Goal: Task Accomplishment & Management: Manage account settings

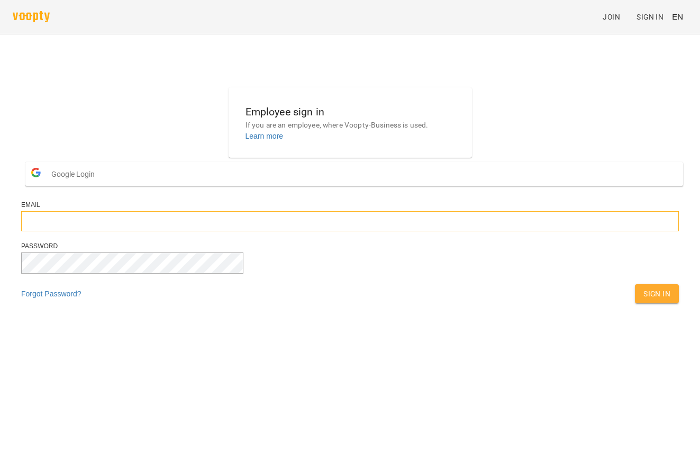
type input "**********"
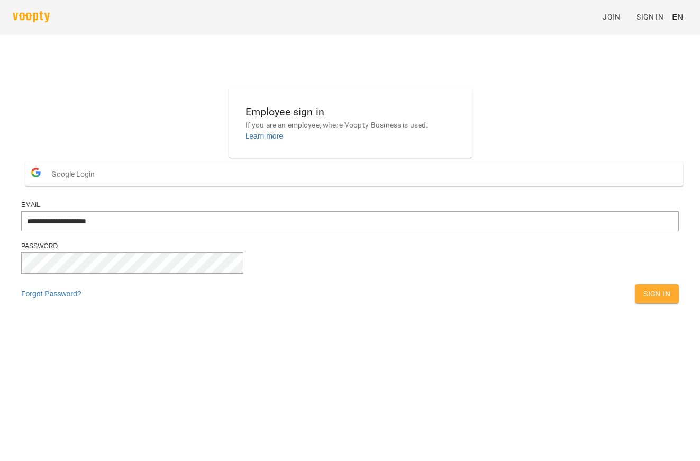
click at [633, 305] on div "Sign In" at bounding box center [657, 293] width 48 height 23
click at [644, 300] on span "Sign In" at bounding box center [657, 293] width 27 height 13
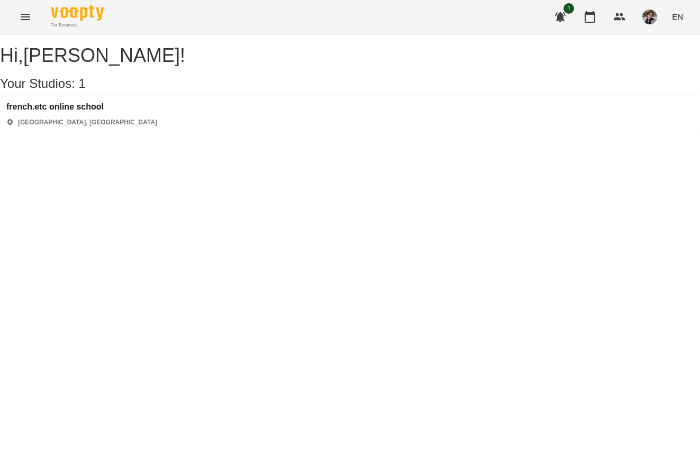
click at [69, 112] on h3 "french.etc online school" at bounding box center [81, 107] width 151 height 10
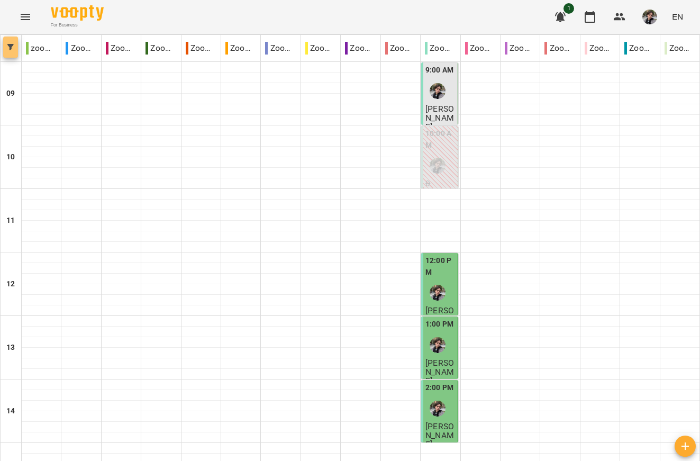
click at [7, 46] on icon "button" at bounding box center [10, 47] width 6 height 6
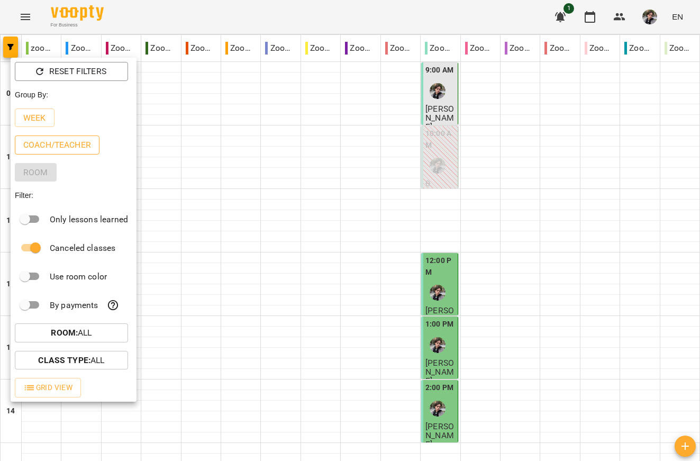
click at [62, 146] on p "Coach/Teacher" at bounding box center [57, 145] width 68 height 13
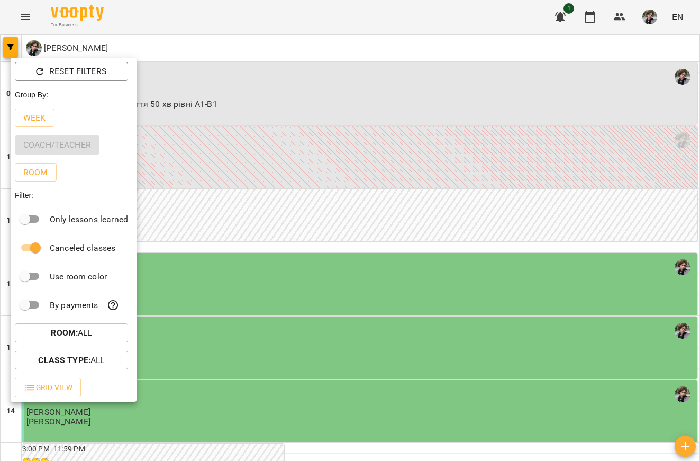
click at [556, 30] on div at bounding box center [350, 230] width 700 height 461
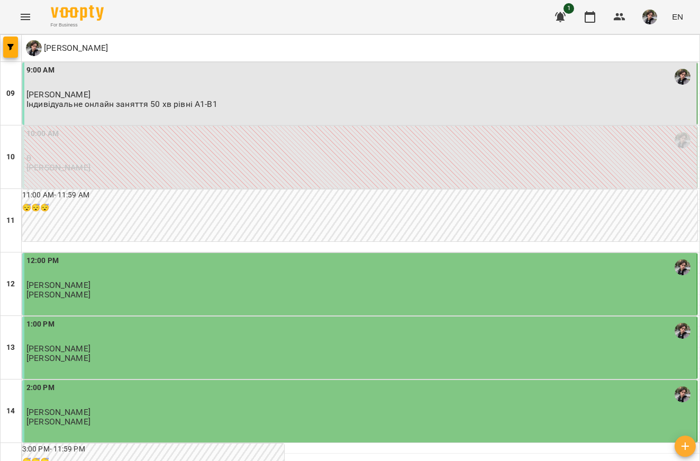
click at [564, 17] on div "Reset Filters Group By: Week Coach/Teacher Room Filter: Only lessons learned Ca…" at bounding box center [350, 230] width 700 height 461
click at [557, 16] on icon "button" at bounding box center [560, 17] width 11 height 10
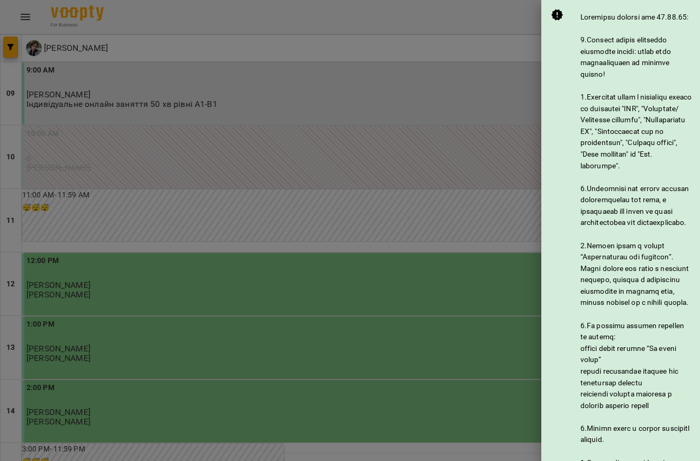
click at [622, 213] on div "@vooptynews" at bounding box center [637, 377] width 112 height 731
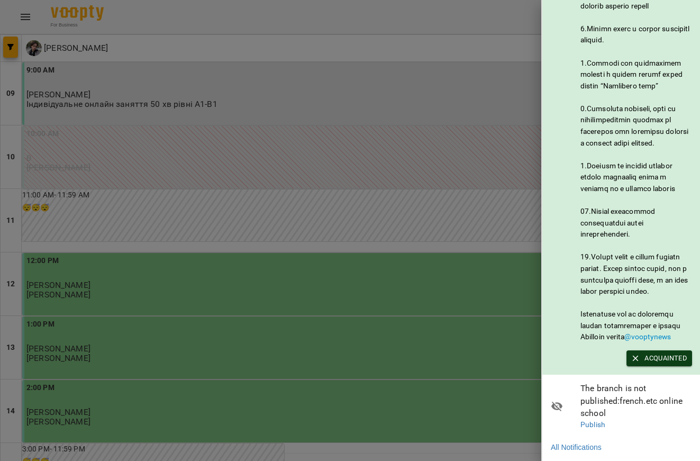
scroll to position [445, 0]
click at [666, 364] on span "Acquainted" at bounding box center [659, 358] width 55 height 12
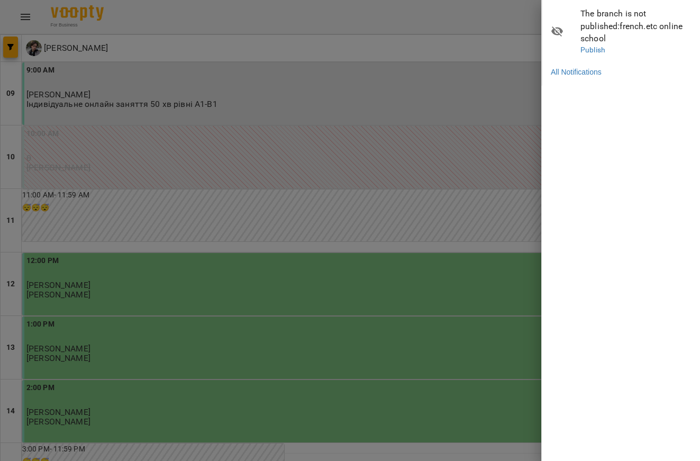
click at [528, 87] on div at bounding box center [350, 230] width 700 height 461
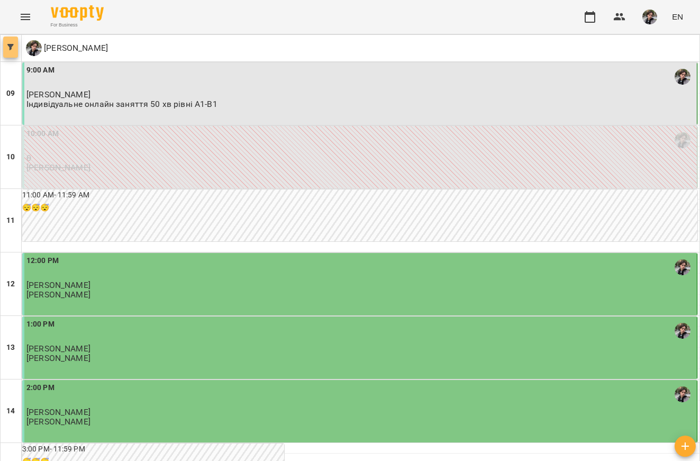
click at [11, 39] on button "button" at bounding box center [10, 47] width 15 height 21
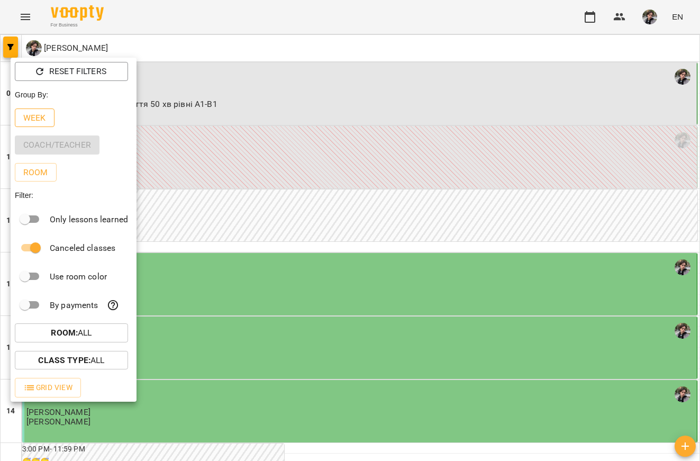
click at [44, 123] on p "Week" at bounding box center [34, 118] width 23 height 13
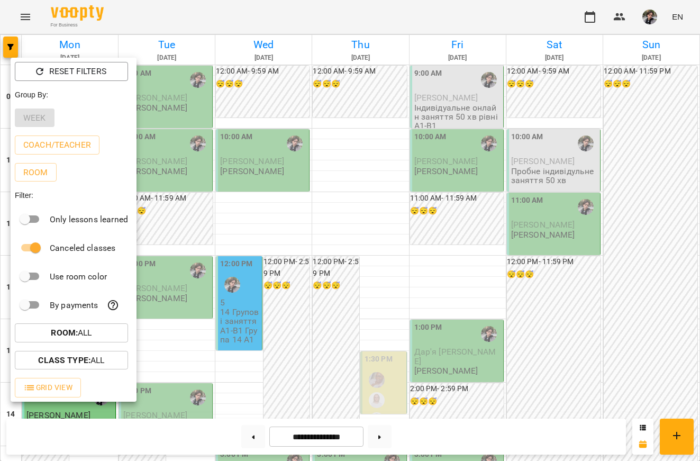
click at [273, 102] on div at bounding box center [350, 230] width 700 height 461
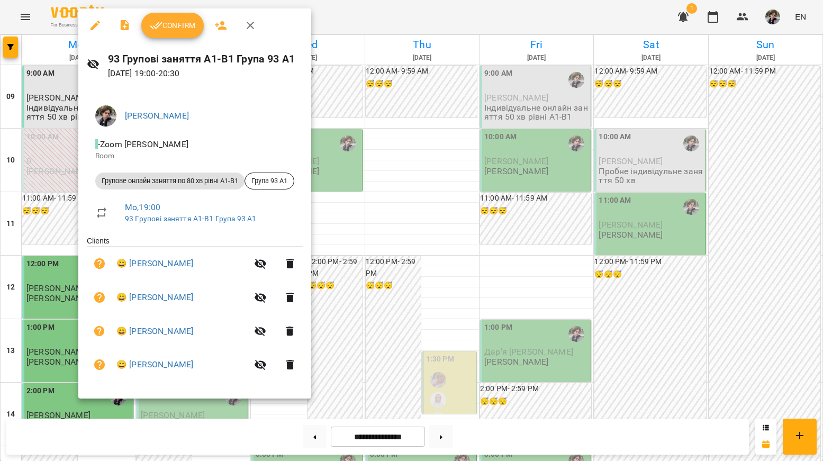
scroll to position [540, 0]
click at [478, 353] on div at bounding box center [411, 230] width 823 height 461
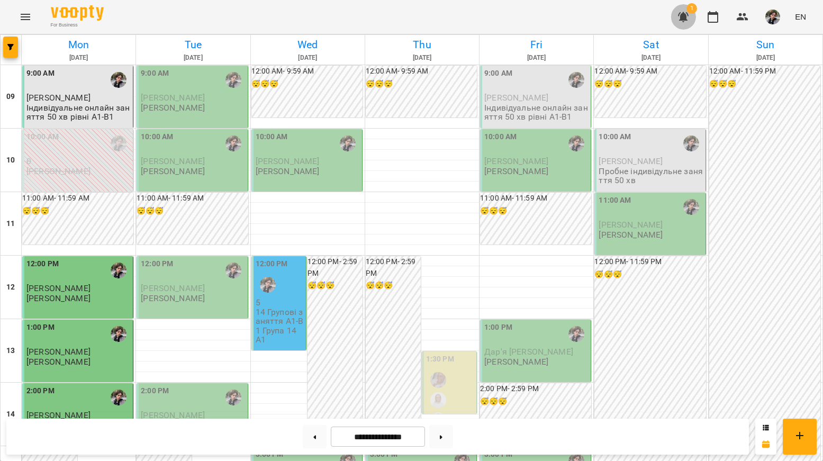
click at [683, 8] on button "button" at bounding box center [683, 16] width 25 height 25
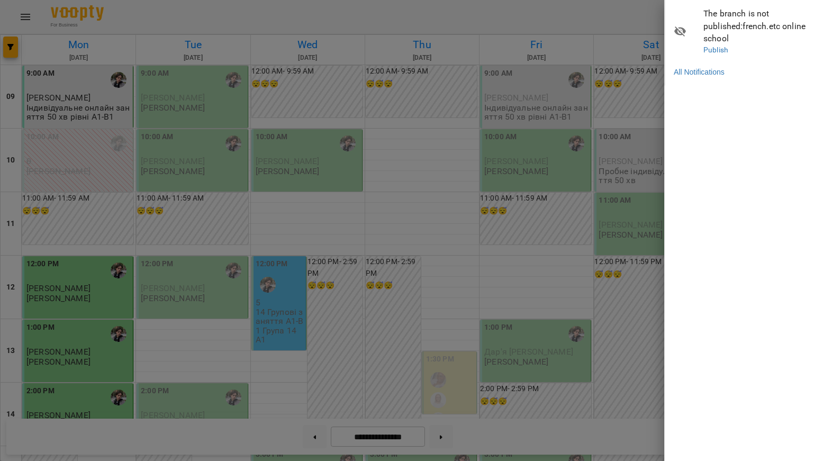
click at [700, 25] on span "The branch is not published : french.etc online school" at bounding box center [759, 26] width 112 height 38
click at [697, 67] on link "All Notifications" at bounding box center [699, 72] width 51 height 11
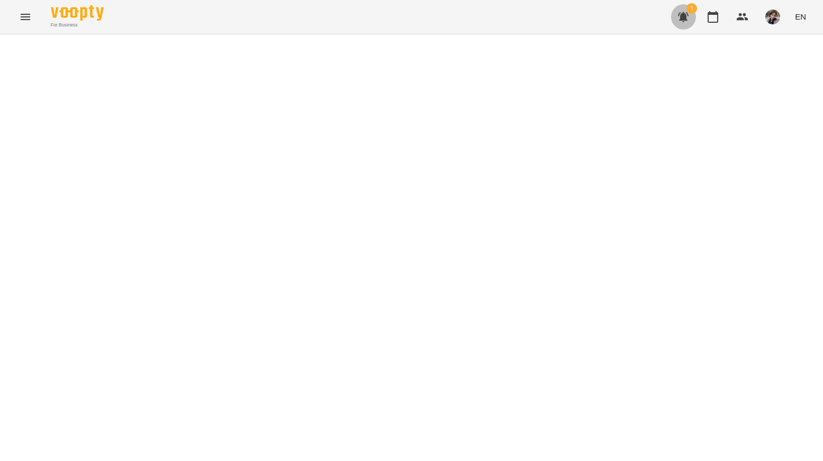
click at [684, 17] on icon "button" at bounding box center [683, 17] width 11 height 10
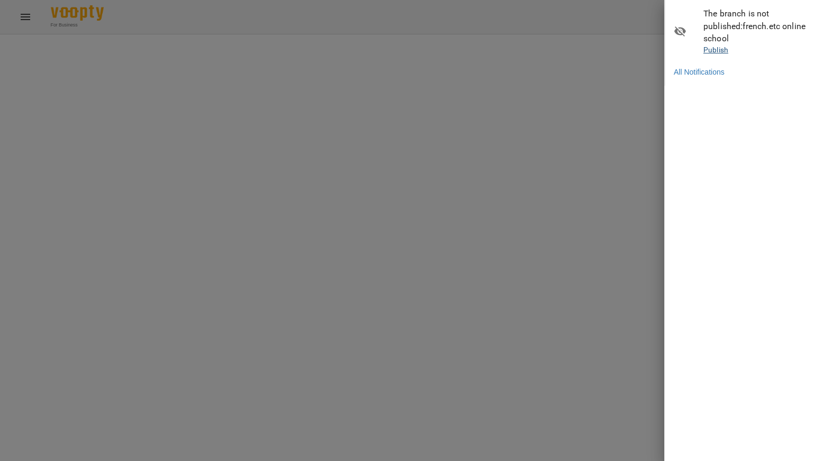
click at [700, 46] on link "Publish" at bounding box center [715, 50] width 25 height 8
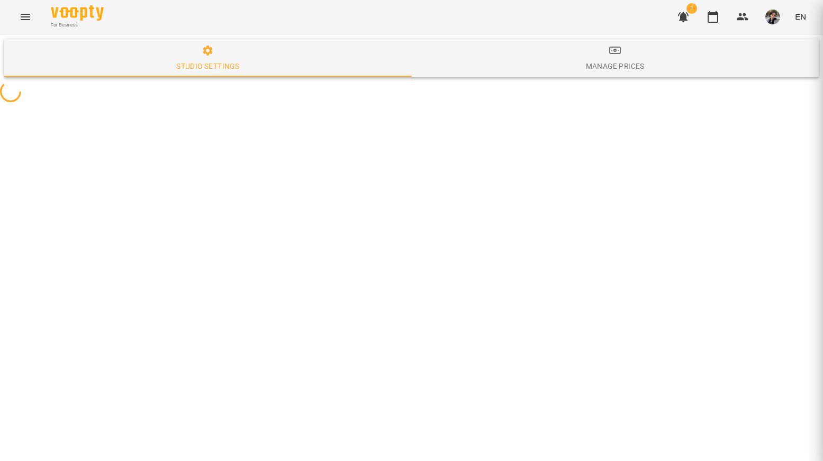
select select "**"
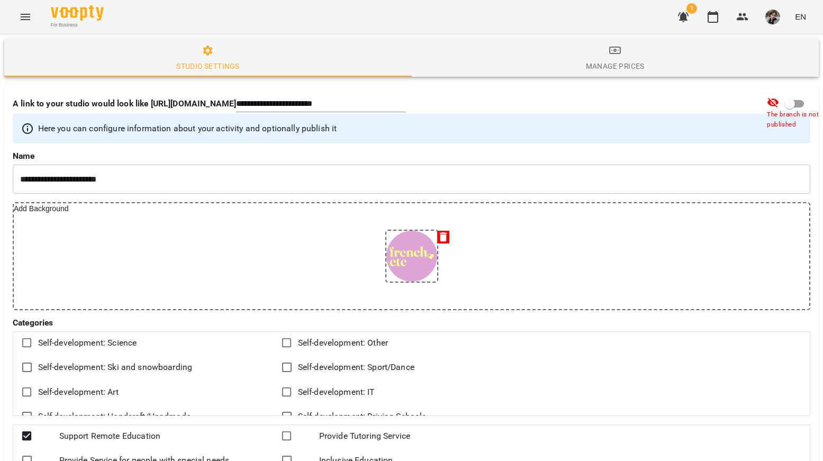
click at [586, 21] on div "For Business 1 EN" at bounding box center [411, 17] width 823 height 34
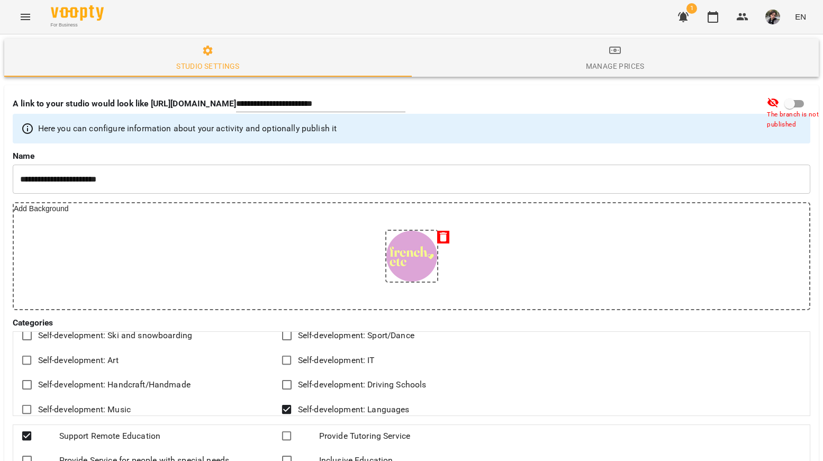
scroll to position [47, 0]
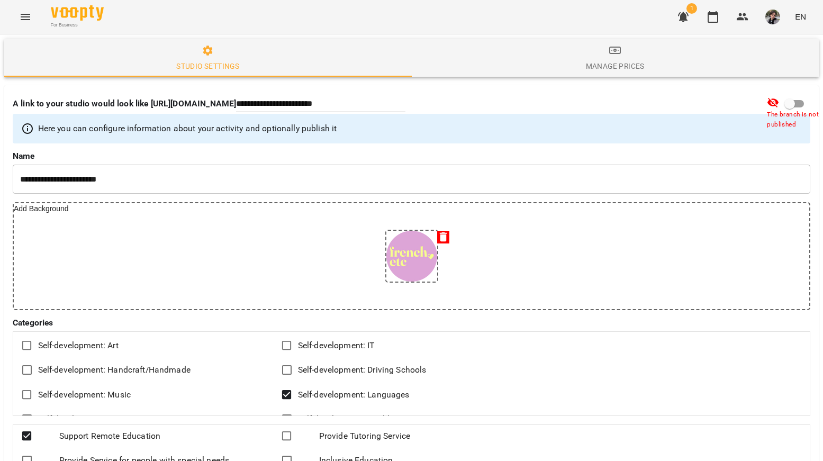
click at [85, 14] on img at bounding box center [77, 12] width 53 height 15
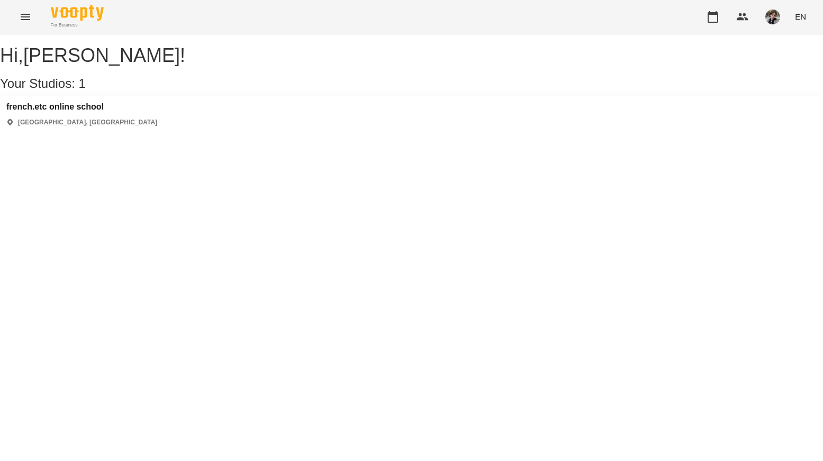
click at [700, 18] on img "button" at bounding box center [772, 17] width 15 height 15
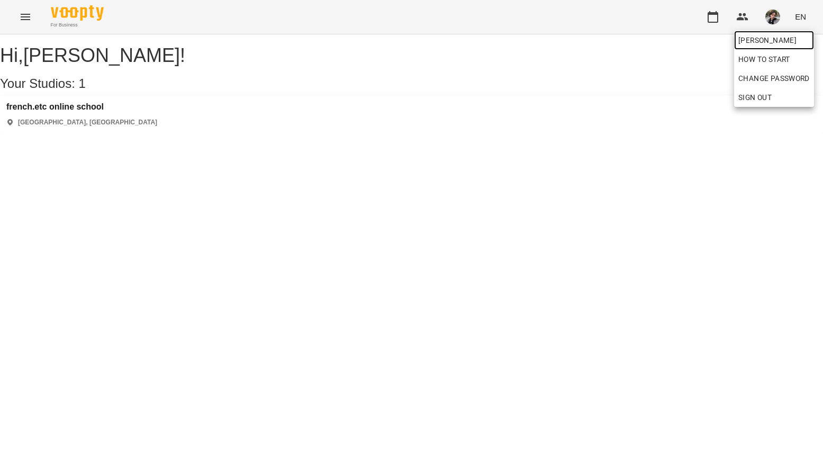
click at [700, 35] on span "[PERSON_NAME]" at bounding box center [773, 40] width 71 height 13
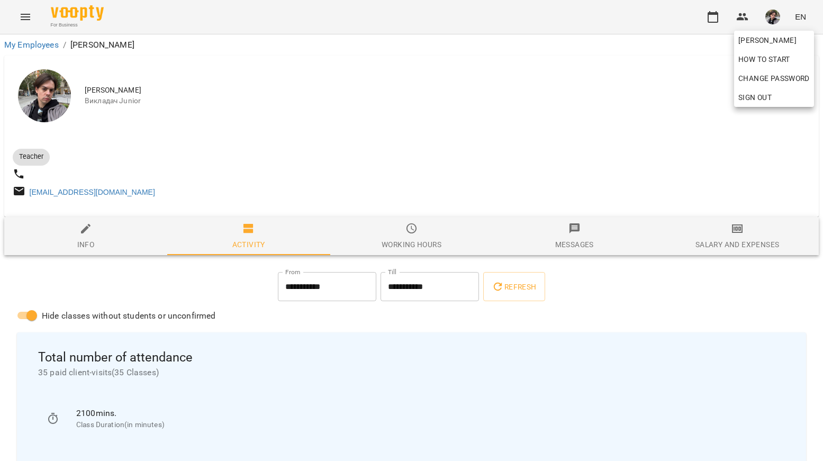
click at [502, 169] on div at bounding box center [411, 230] width 823 height 461
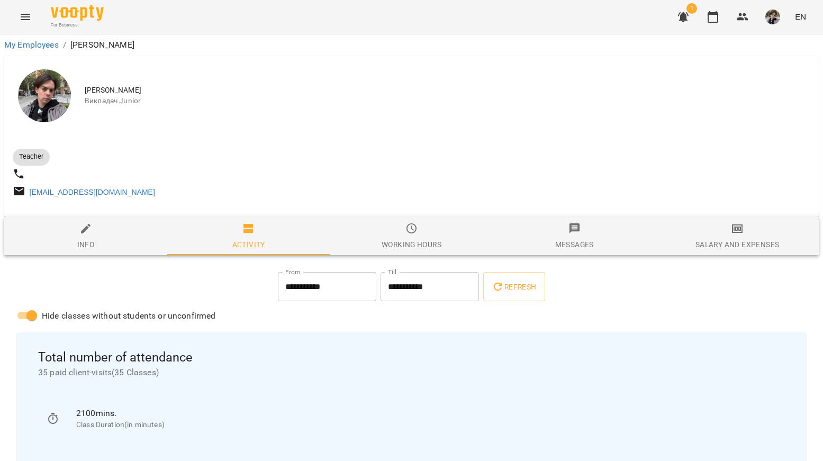
click at [690, 19] on icon "button" at bounding box center [683, 17] width 13 height 13
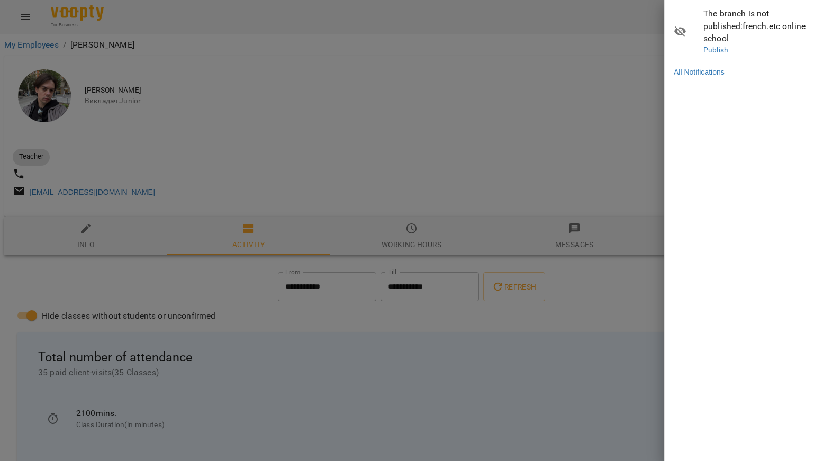
click at [700, 62] on li "All Notifications" at bounding box center [744, 71] width 158 height 19
click at [700, 67] on link "All Notifications" at bounding box center [699, 72] width 51 height 11
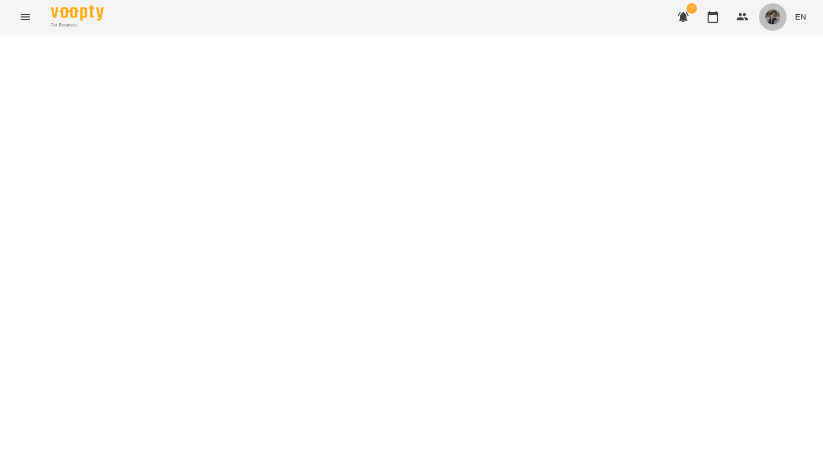
click at [700, 23] on img "button" at bounding box center [772, 17] width 15 height 15
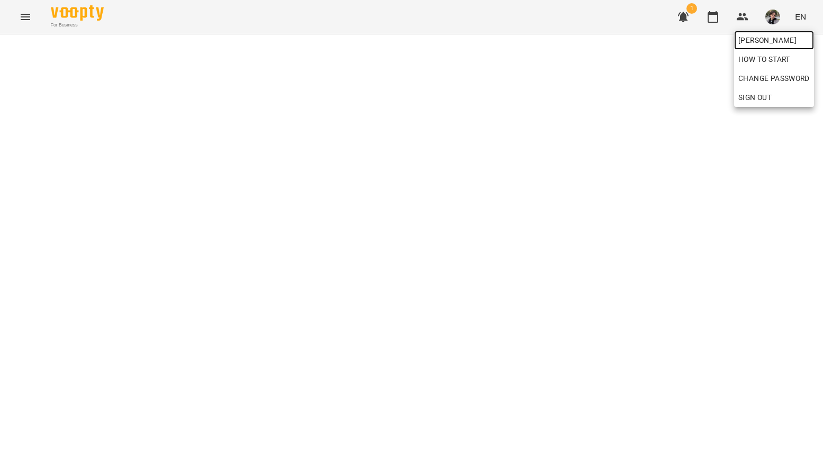
click at [700, 40] on span "[PERSON_NAME]" at bounding box center [773, 40] width 71 height 13
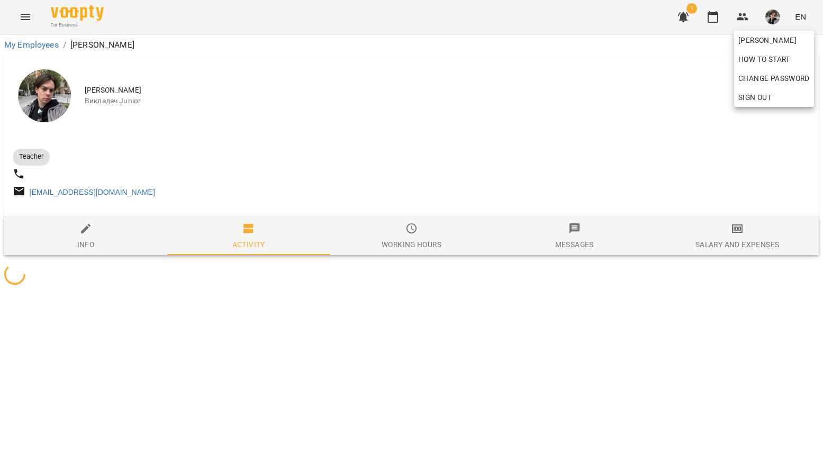
click at [434, 138] on div at bounding box center [411, 230] width 823 height 461
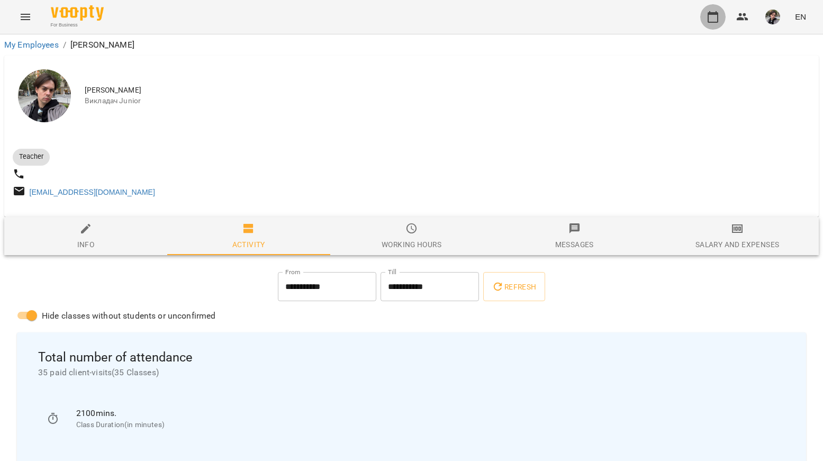
click at [700, 20] on icon "button" at bounding box center [713, 17] width 11 height 12
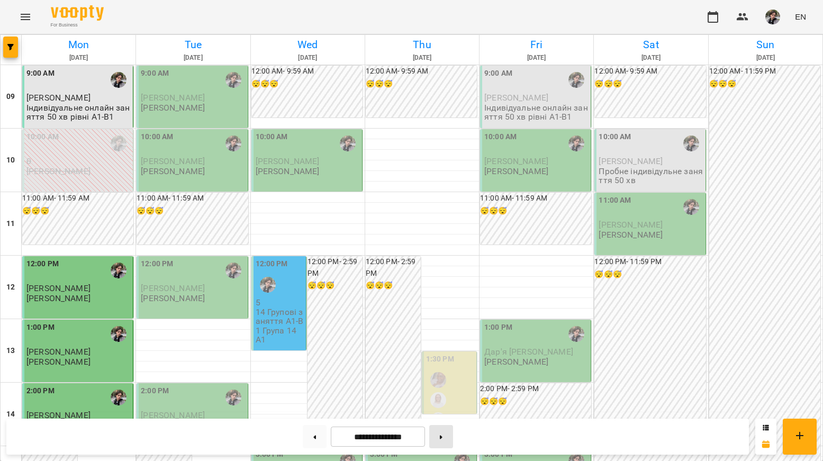
click at [447, 440] on button at bounding box center [441, 436] width 24 height 23
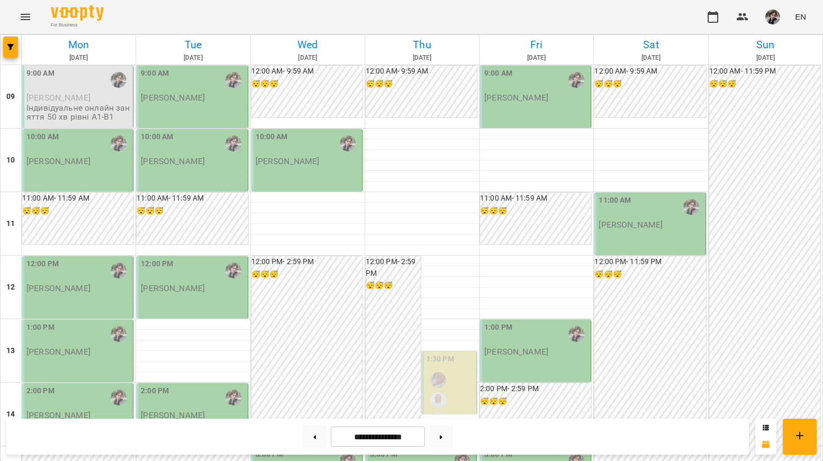
scroll to position [370, 0]
click at [445, 434] on button at bounding box center [441, 436] width 24 height 23
type input "**********"
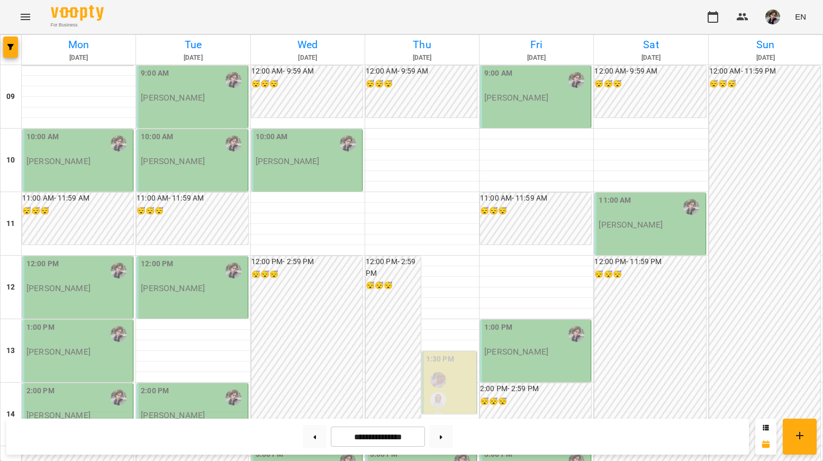
scroll to position [0, 0]
click at [209, 20] on div "For Business EN" at bounding box center [411, 17] width 823 height 34
